Goal: Task Accomplishment & Management: Complete application form

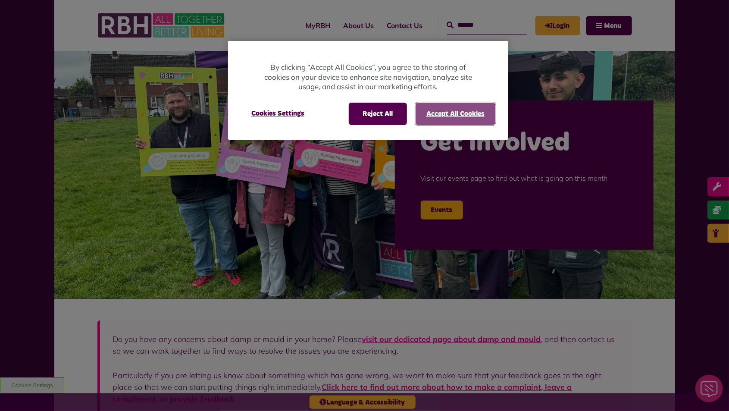
click at [429, 113] on button "Accept All Cookies" at bounding box center [456, 114] width 80 height 22
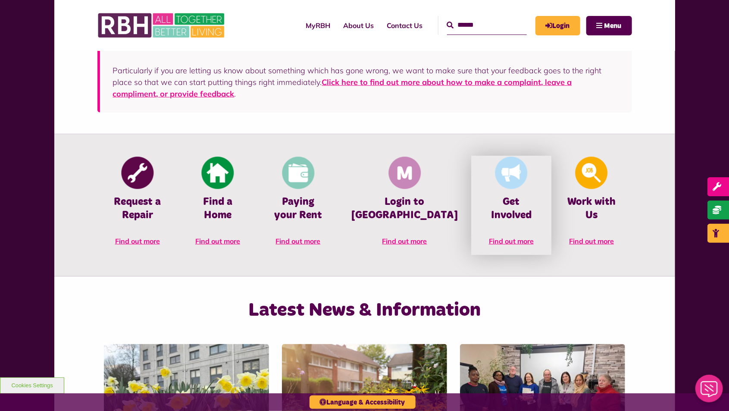
scroll to position [326, 0]
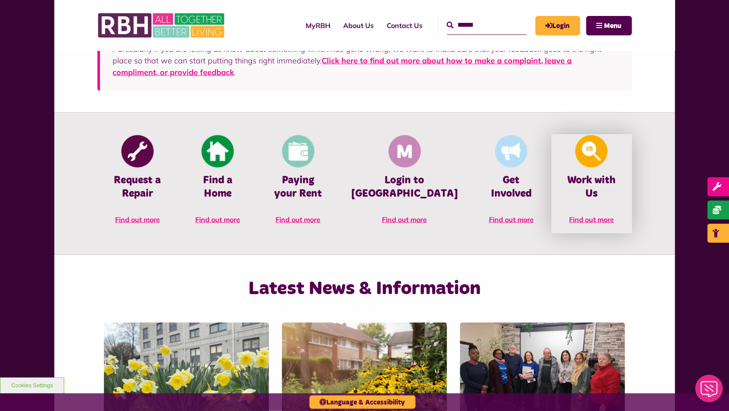
click at [581, 154] on img at bounding box center [592, 151] width 32 height 32
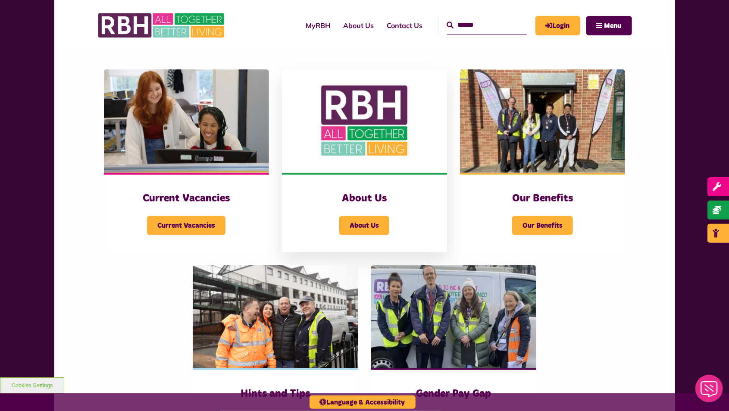
scroll to position [260, 0]
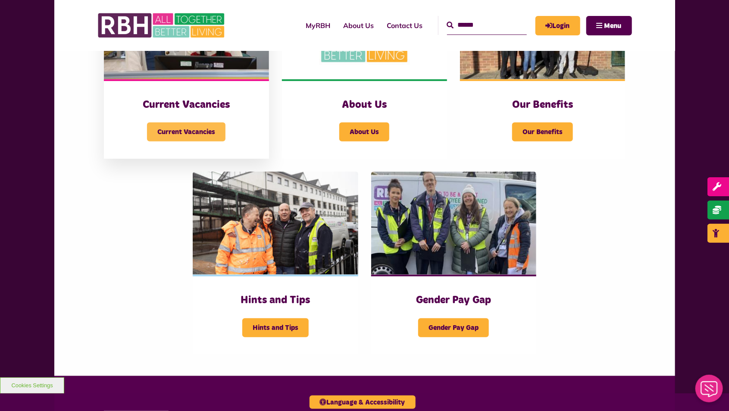
click at [182, 125] on span "Current Vacancies" at bounding box center [186, 131] width 78 height 19
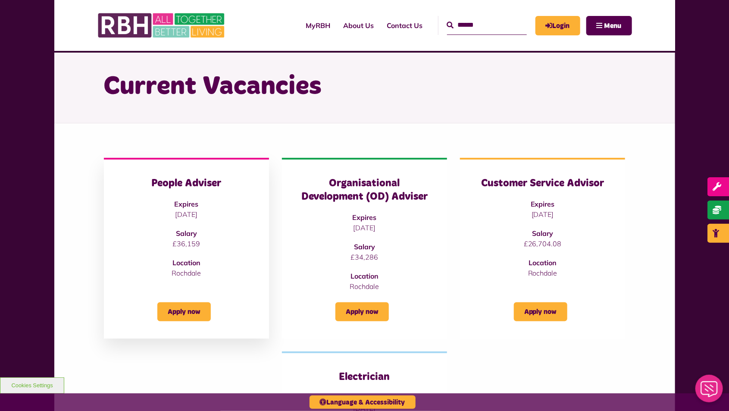
scroll to position [152, 0]
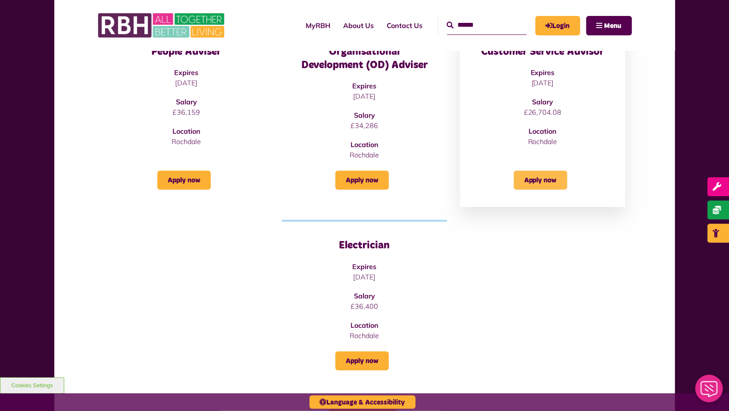
click at [539, 177] on link "Apply now" at bounding box center [540, 180] width 53 height 19
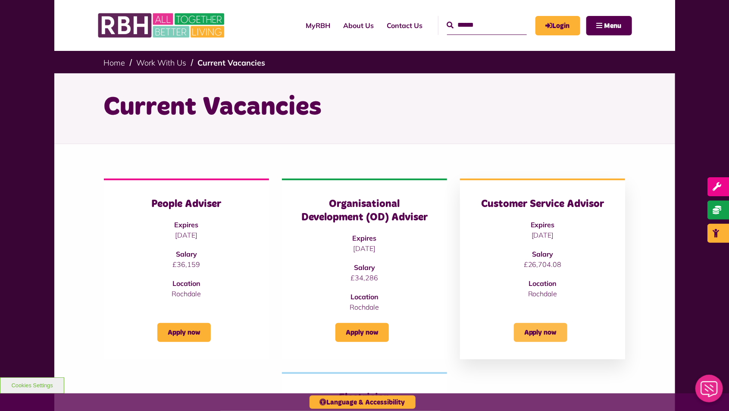
click at [535, 335] on link "Apply now" at bounding box center [540, 332] width 53 height 19
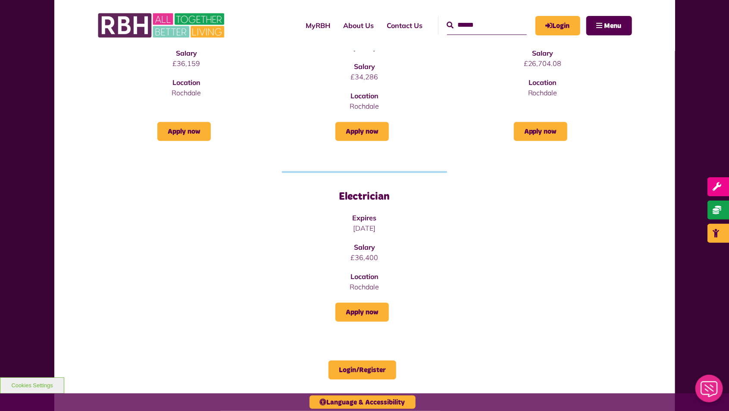
scroll to position [86, 0]
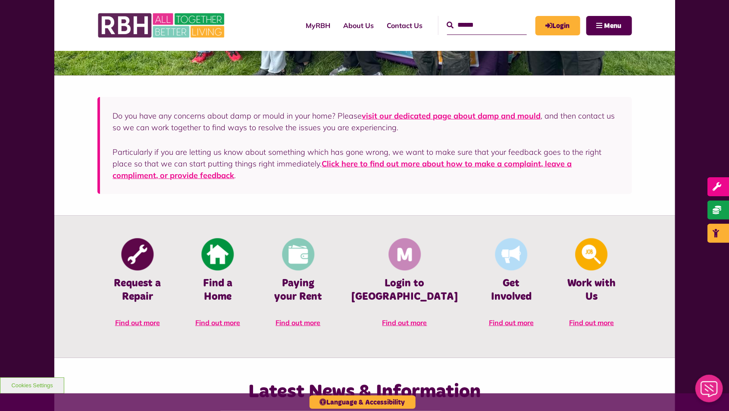
scroll to position [230, 0]
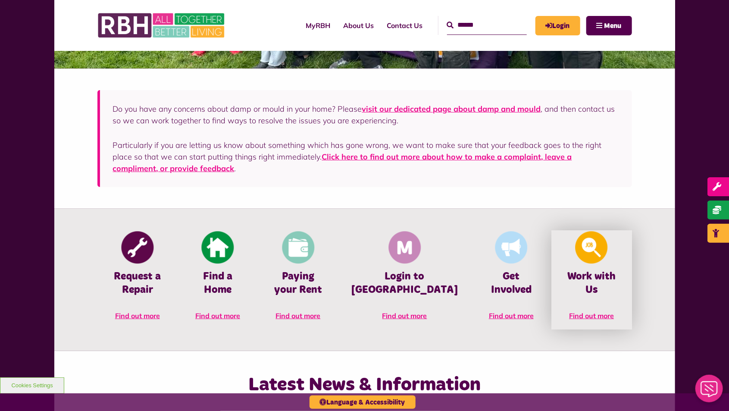
click at [590, 260] on img at bounding box center [592, 248] width 32 height 32
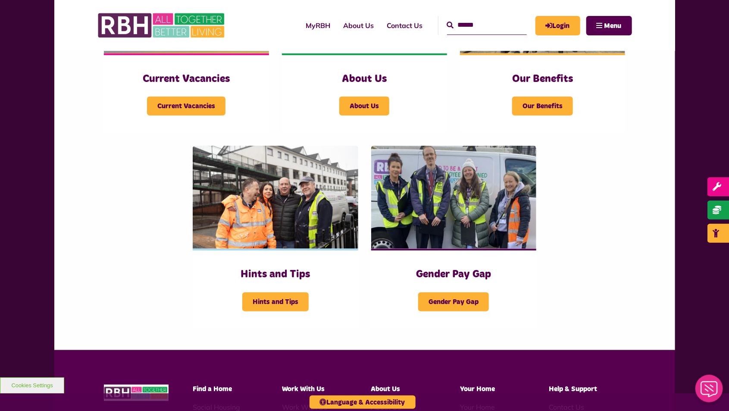
scroll to position [288, 0]
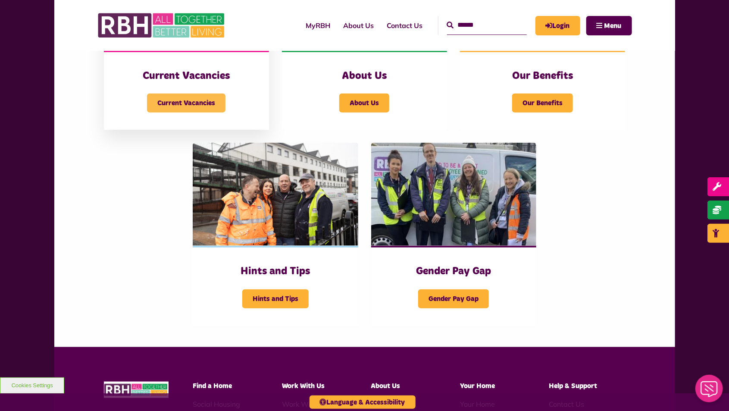
click at [197, 103] on span "Current Vacancies" at bounding box center [186, 103] width 78 height 19
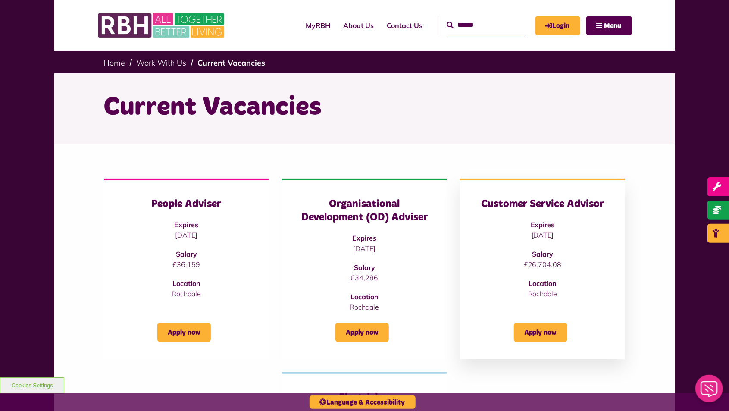
click at [546, 267] on p "£26,704.08" at bounding box center [542, 264] width 131 height 10
click at [548, 329] on link "Apply now" at bounding box center [540, 332] width 53 height 19
